Goal: Task Accomplishment & Management: Manage account settings

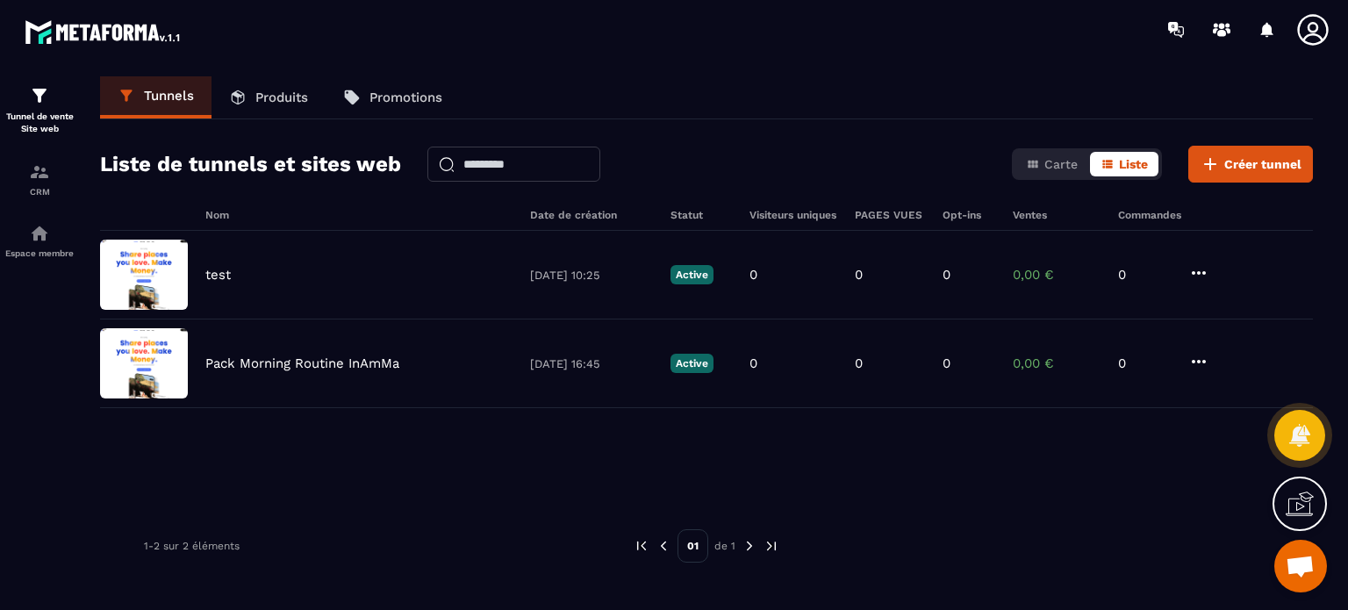
click at [1313, 23] on icon at bounding box center [1312, 29] width 31 height 31
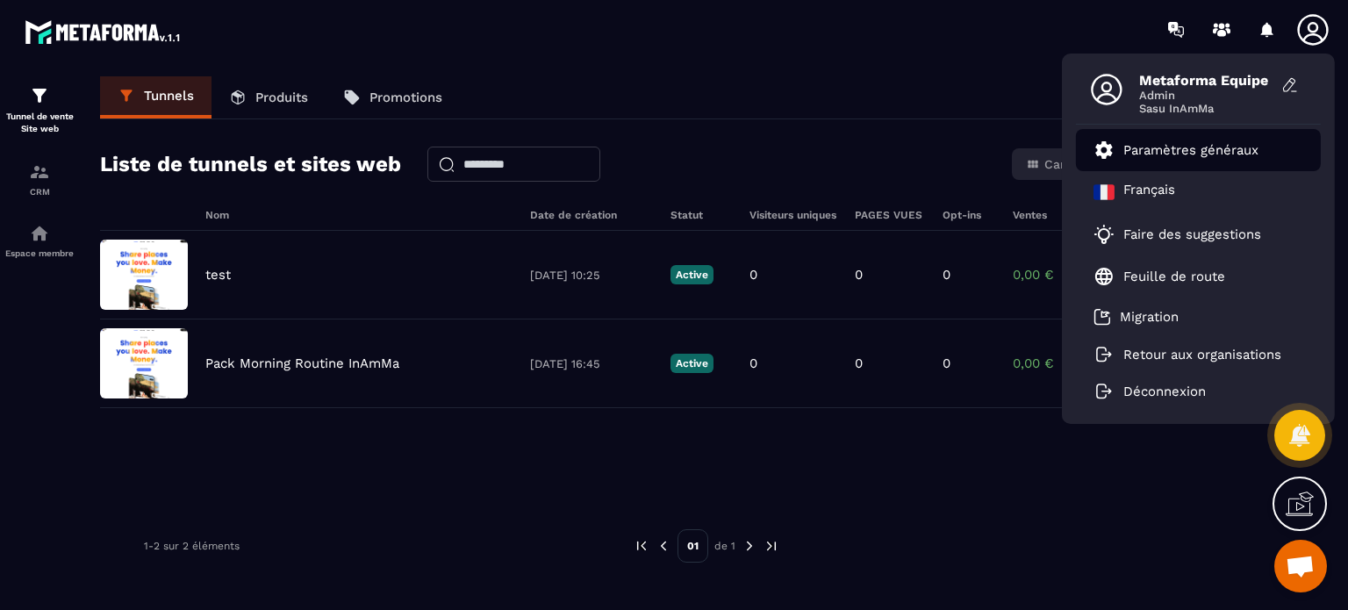
click at [1149, 153] on p "Paramètres généraux" at bounding box center [1190, 150] width 135 height 16
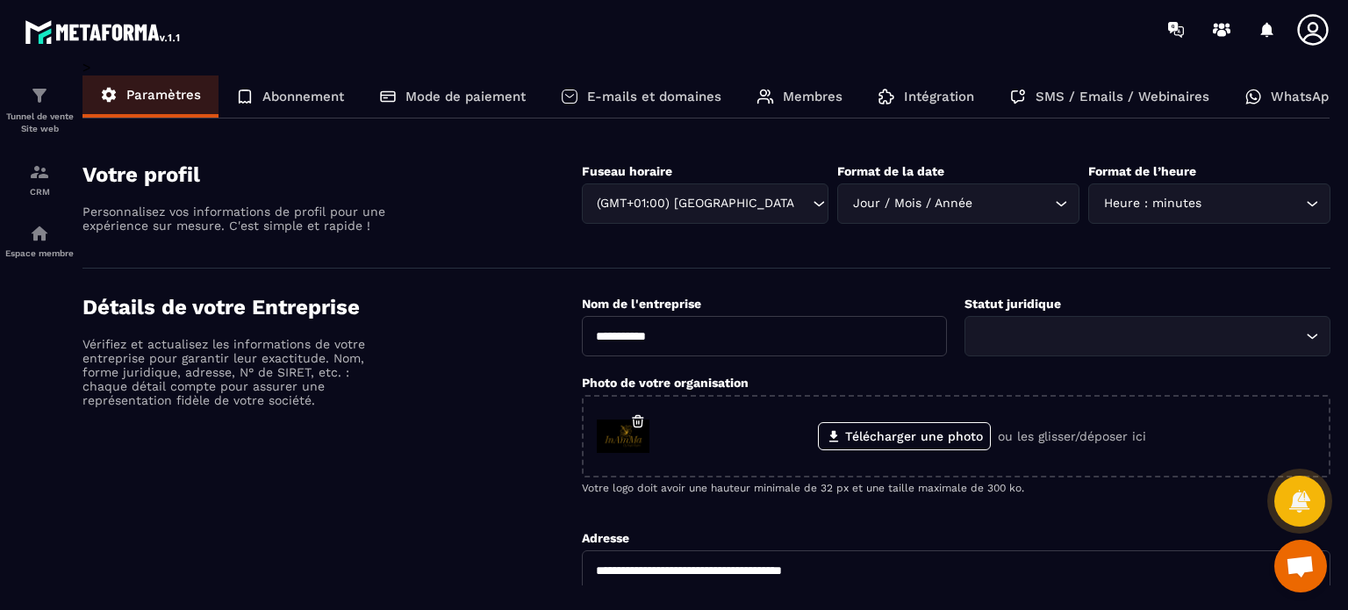
click at [800, 114] on div "Membres" at bounding box center [799, 96] width 121 height 42
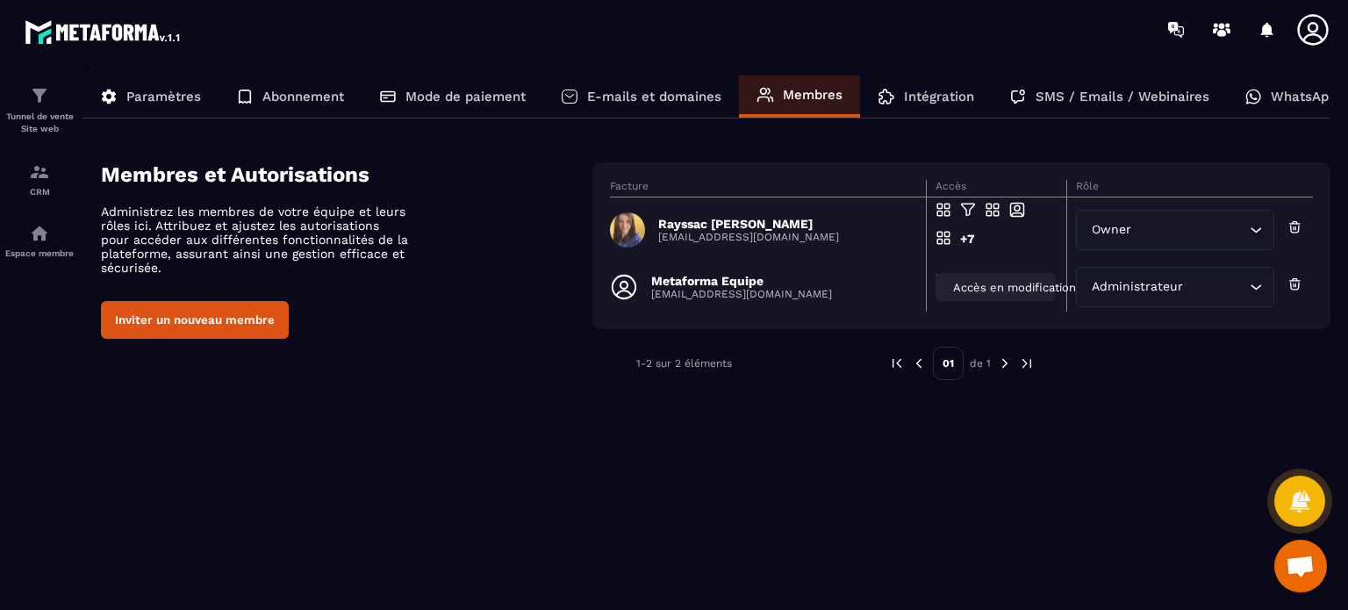
click at [978, 285] on span "Accès en modification" at bounding box center [1014, 287] width 123 height 13
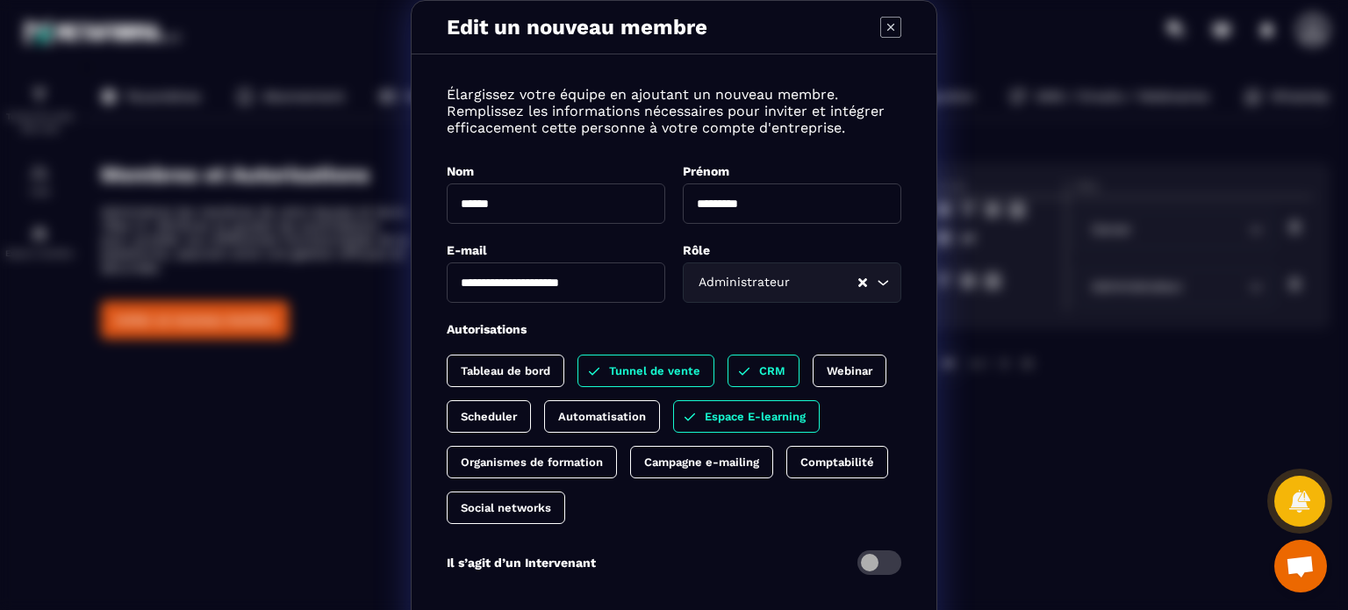
click at [526, 373] on p "Tableau de bord" at bounding box center [506, 370] width 90 height 13
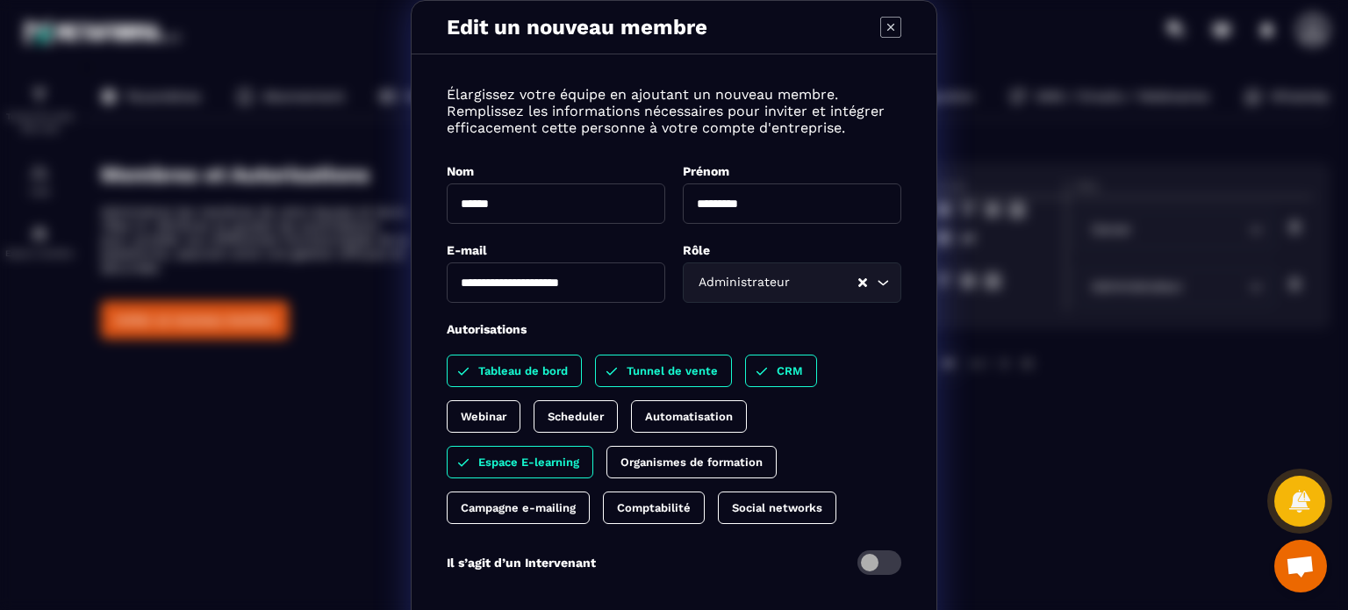
click at [548, 415] on p "Scheduler" at bounding box center [576, 416] width 56 height 13
click at [606, 448] on div "Organismes de formation" at bounding box center [691, 462] width 170 height 32
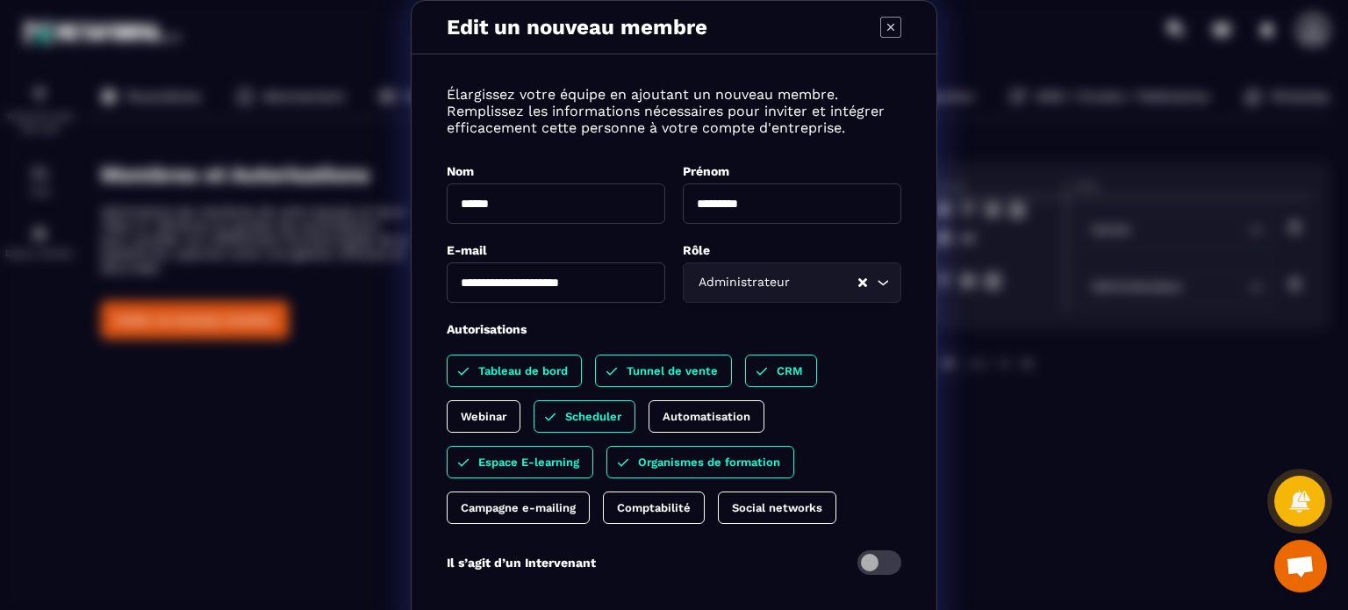
click at [617, 501] on p "Comptabilité" at bounding box center [654, 507] width 74 height 13
click at [749, 508] on p "Social networks" at bounding box center [794, 507] width 90 height 13
click at [719, 483] on div "Tableau de bord Tunnel de vente CRM Webinar Scheduler Automatisation Espace E-l…" at bounding box center [674, 438] width 455 height 169
click at [576, 501] on p "Campagne e-mailing" at bounding box center [518, 507] width 115 height 13
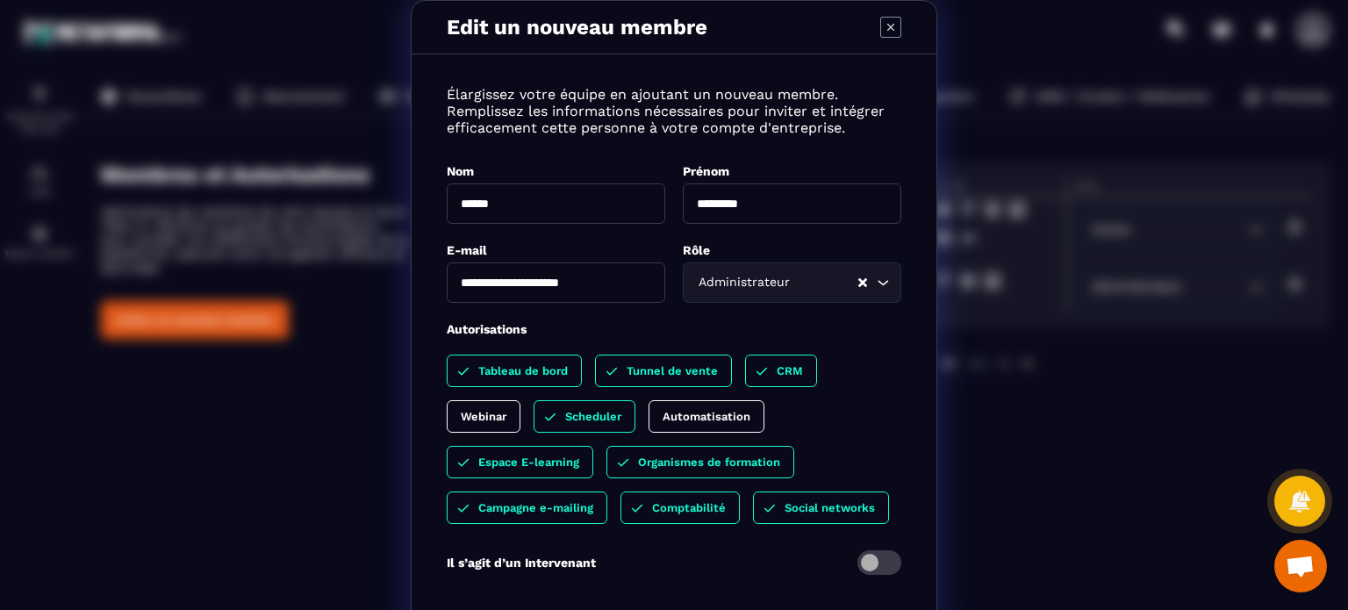
click at [662, 420] on p "Automatisation" at bounding box center [706, 416] width 88 height 13
click at [506, 410] on p "Webinar" at bounding box center [484, 416] width 46 height 13
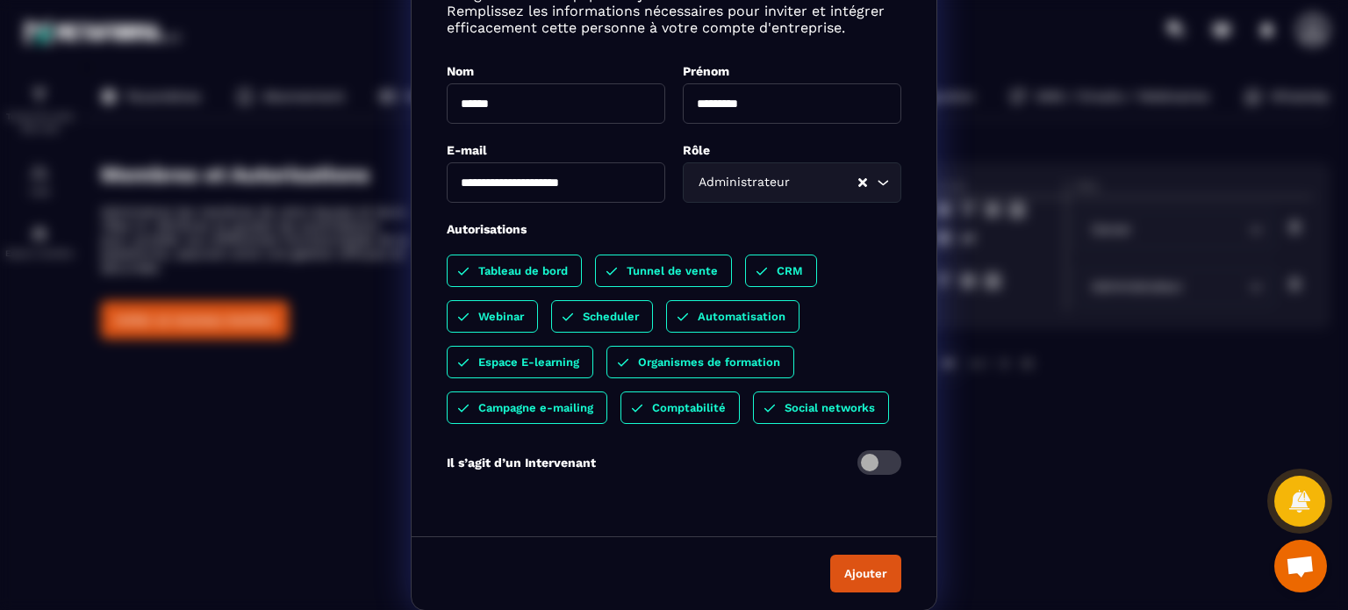
click at [859, 568] on button "Ajouter" at bounding box center [865, 574] width 71 height 38
